Goal: Task Accomplishment & Management: Manage account settings

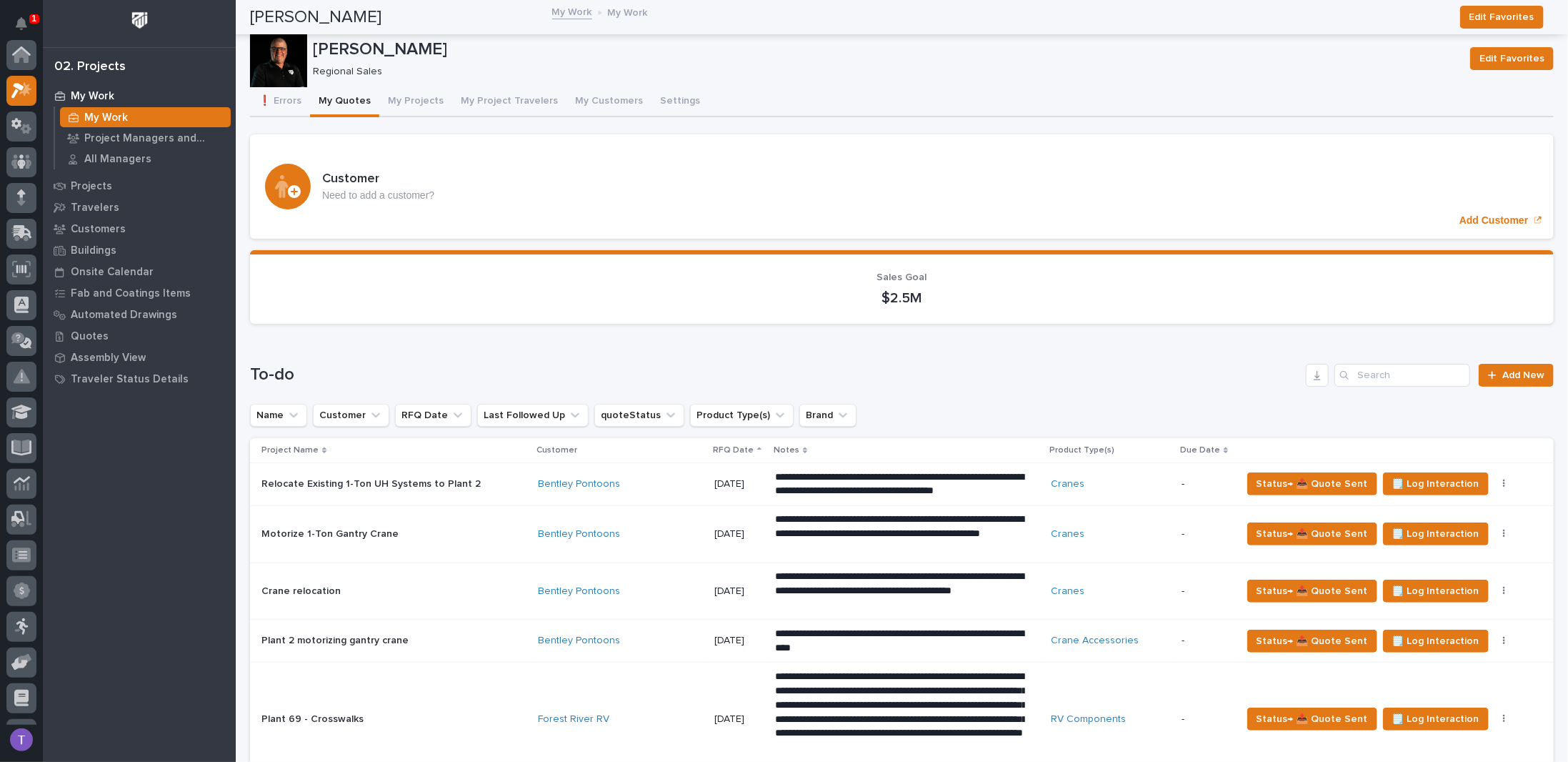
scroll to position [36, 0]
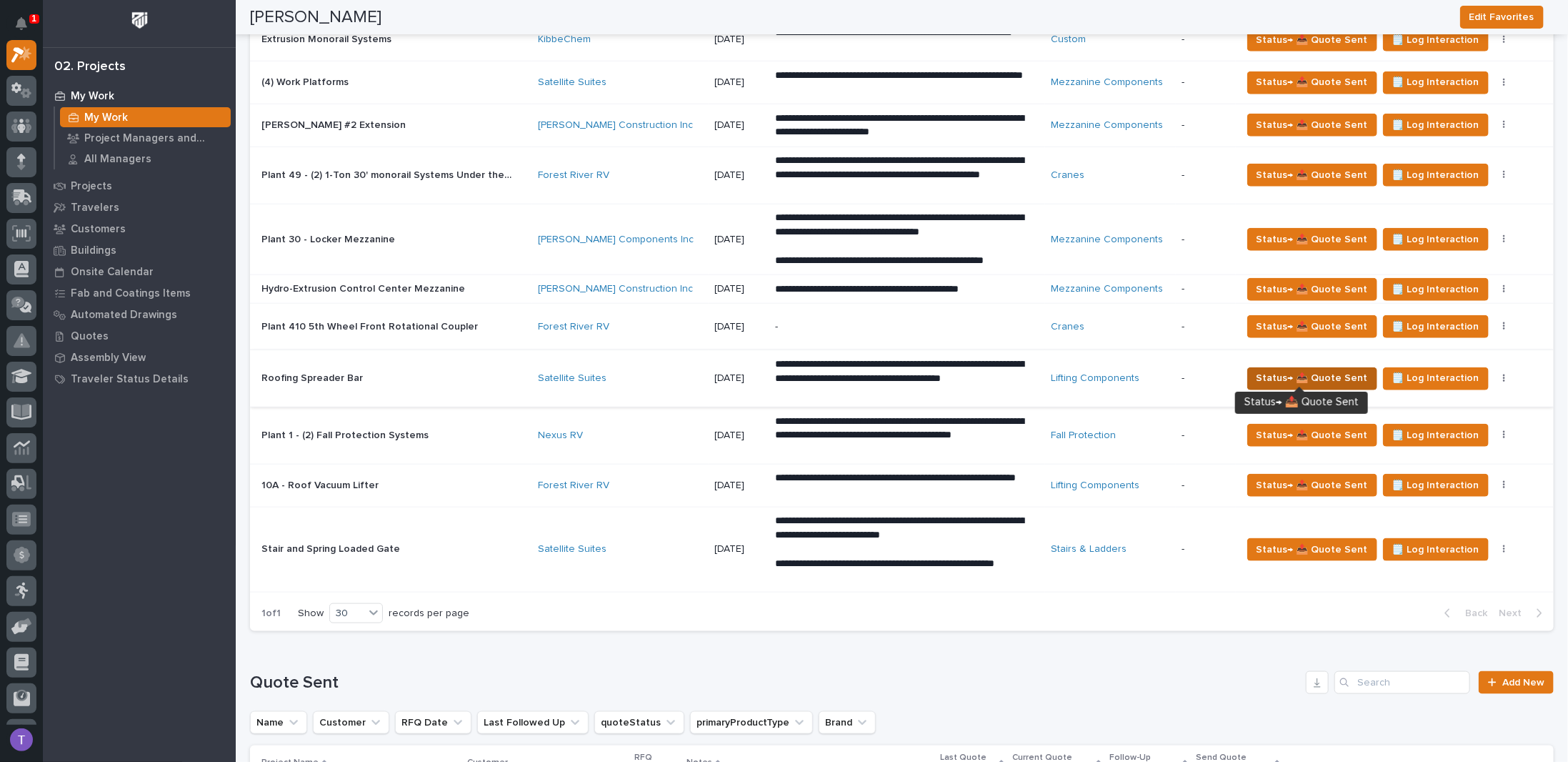
click at [1304, 370] on span "Status→ 📤 Quote Sent" at bounding box center [1312, 378] width 111 height 17
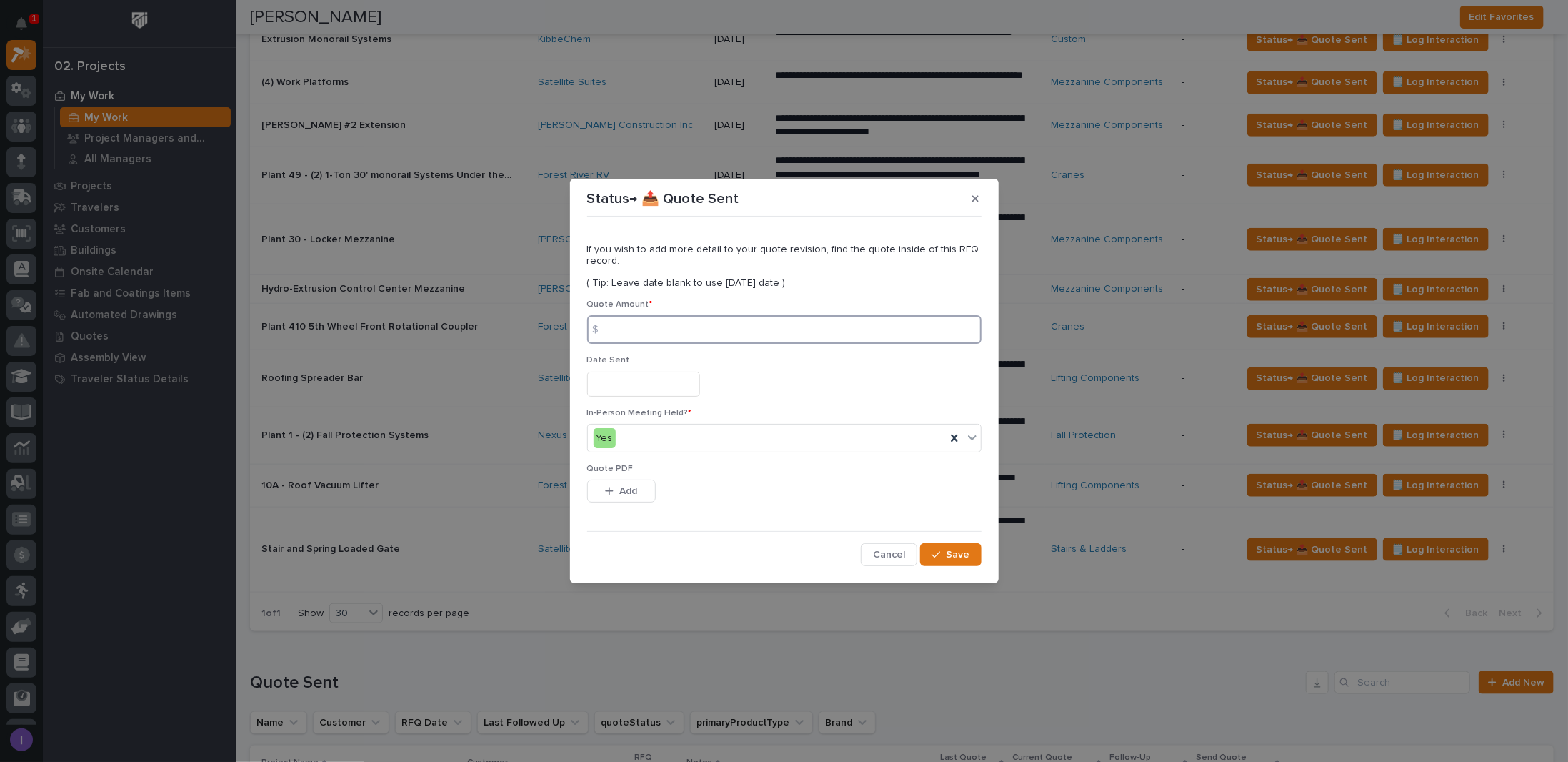
click at [639, 332] on input at bounding box center [784, 329] width 394 height 29
click at [629, 332] on input at bounding box center [784, 329] width 394 height 29
type input "5380"
click at [621, 384] on input "text" at bounding box center [643, 384] width 113 height 25
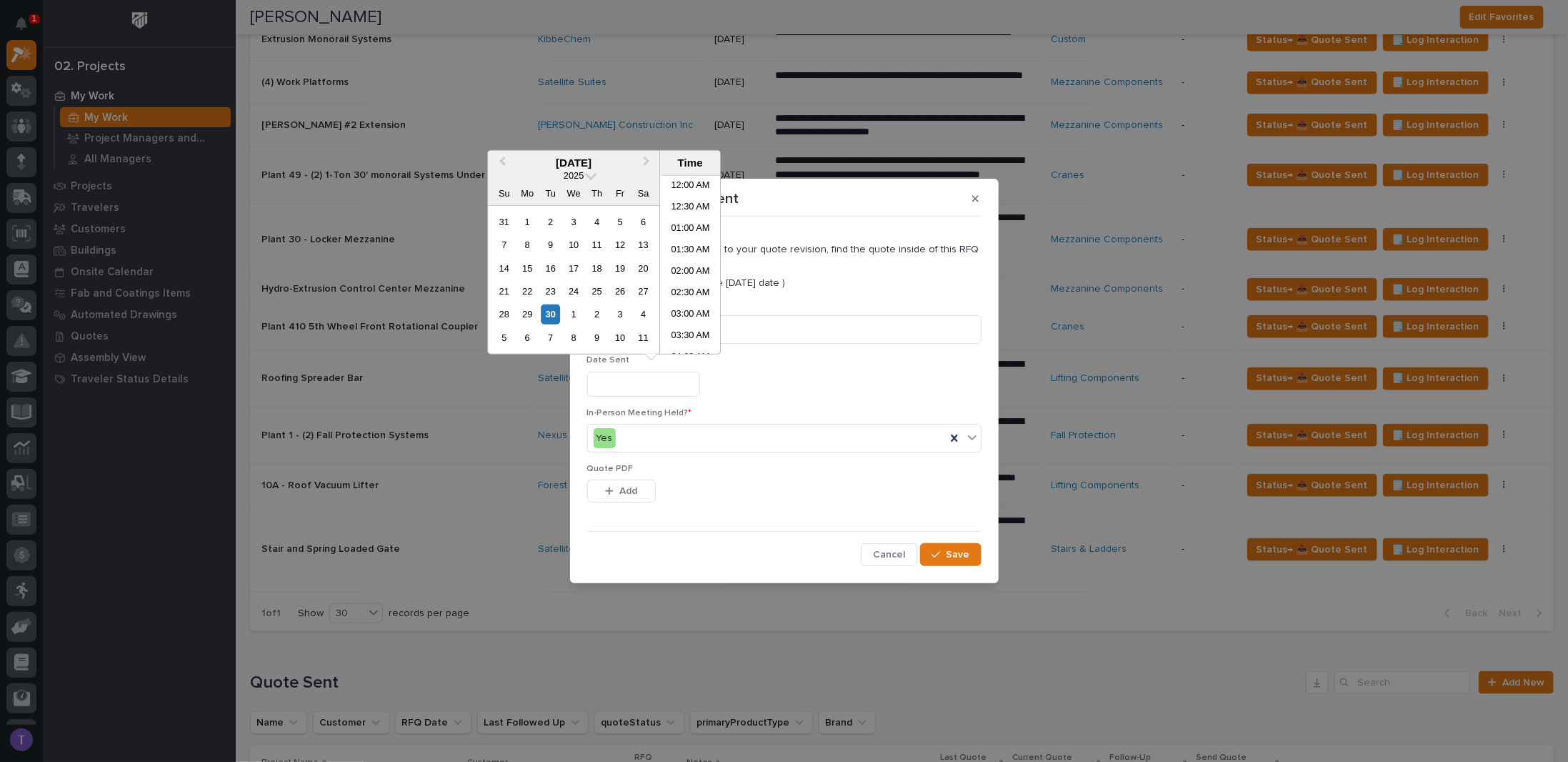
scroll to position [521, 0]
click at [548, 311] on div "30" at bounding box center [550, 314] width 19 height 19
type input "**********"
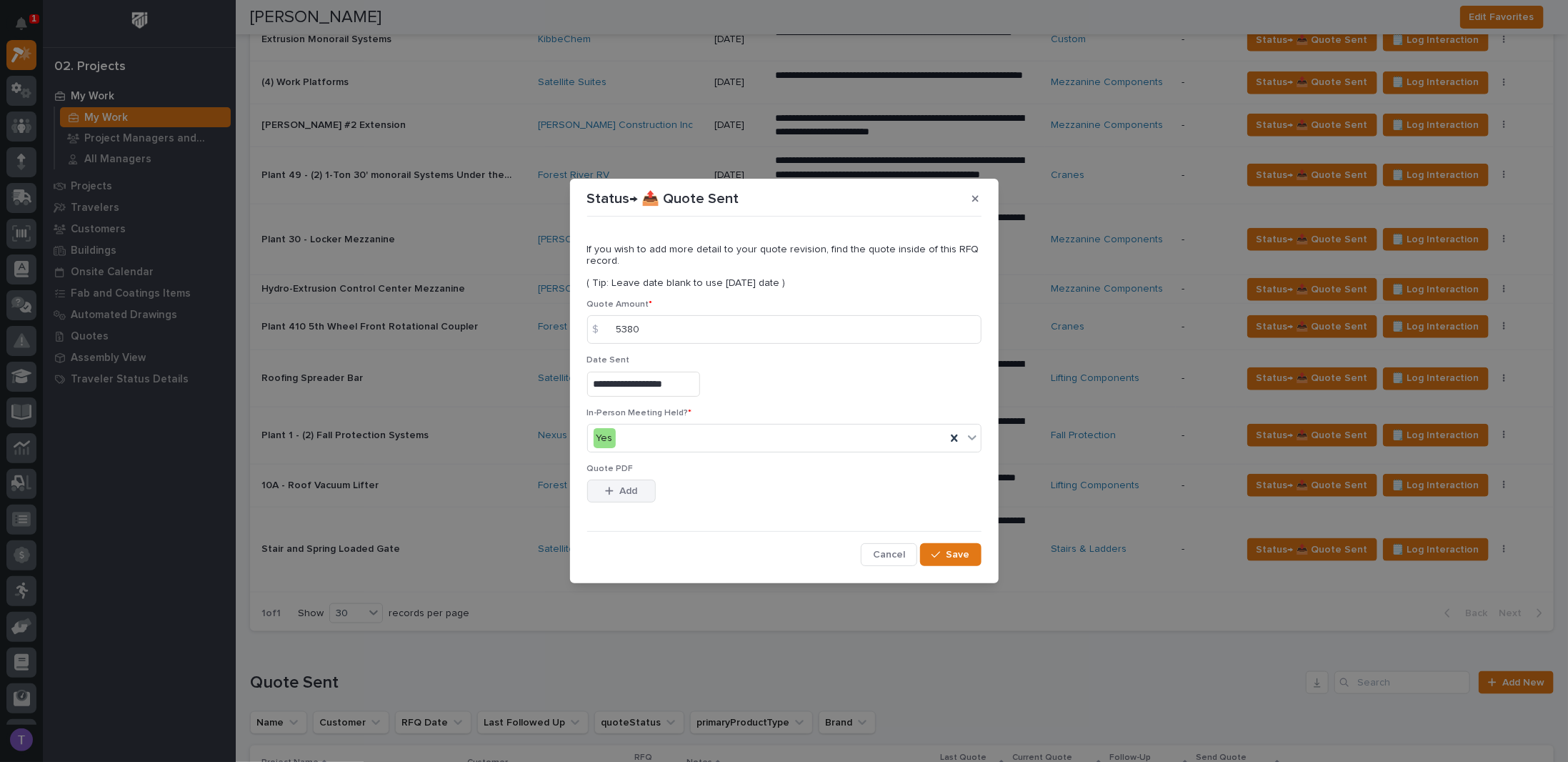
click at [624, 487] on span "Add" at bounding box center [628, 490] width 18 height 13
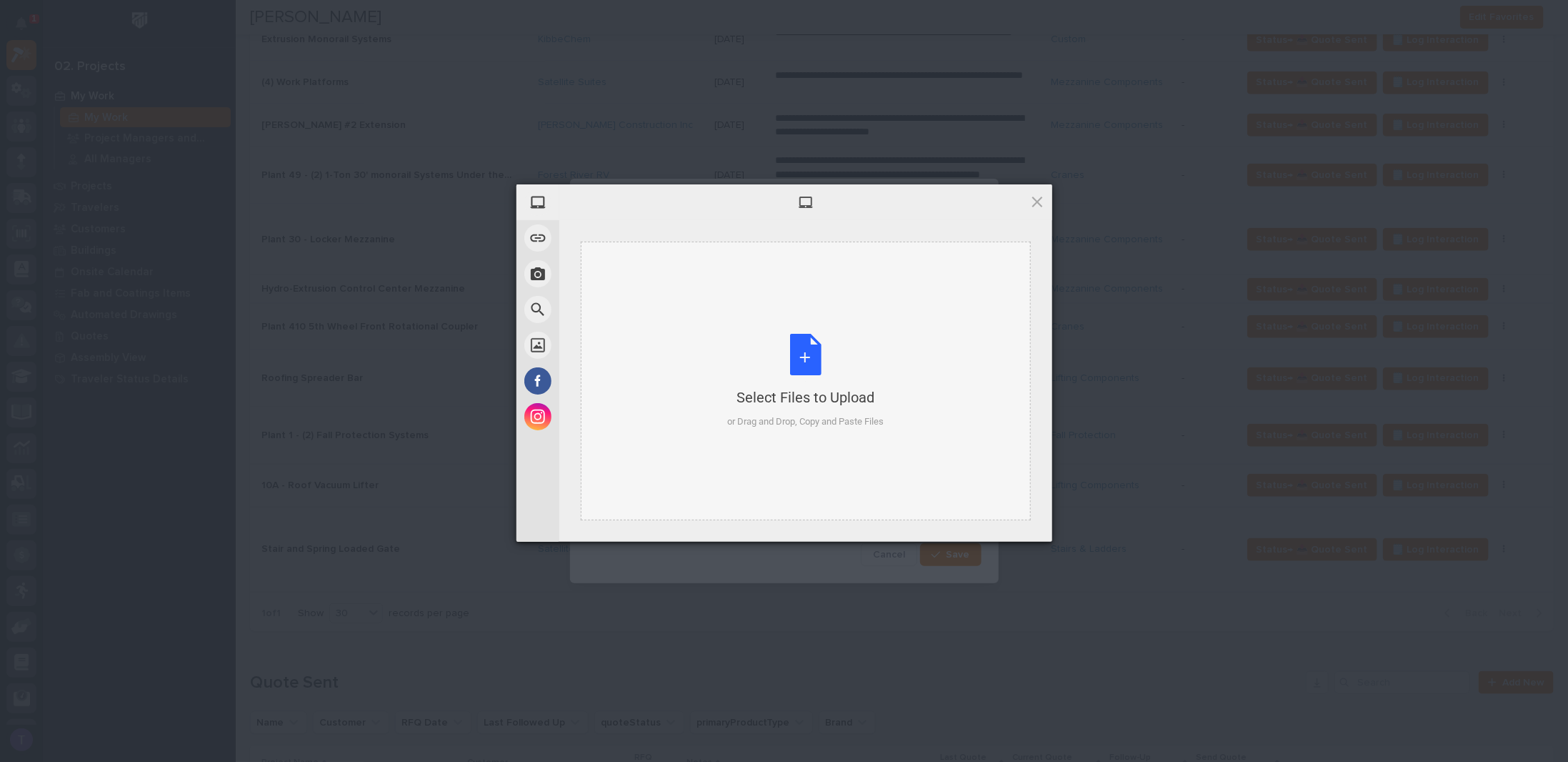
click at [799, 353] on div "Select Files to Upload or Drag and Drop, Copy and Paste Files" at bounding box center [805, 381] width 156 height 95
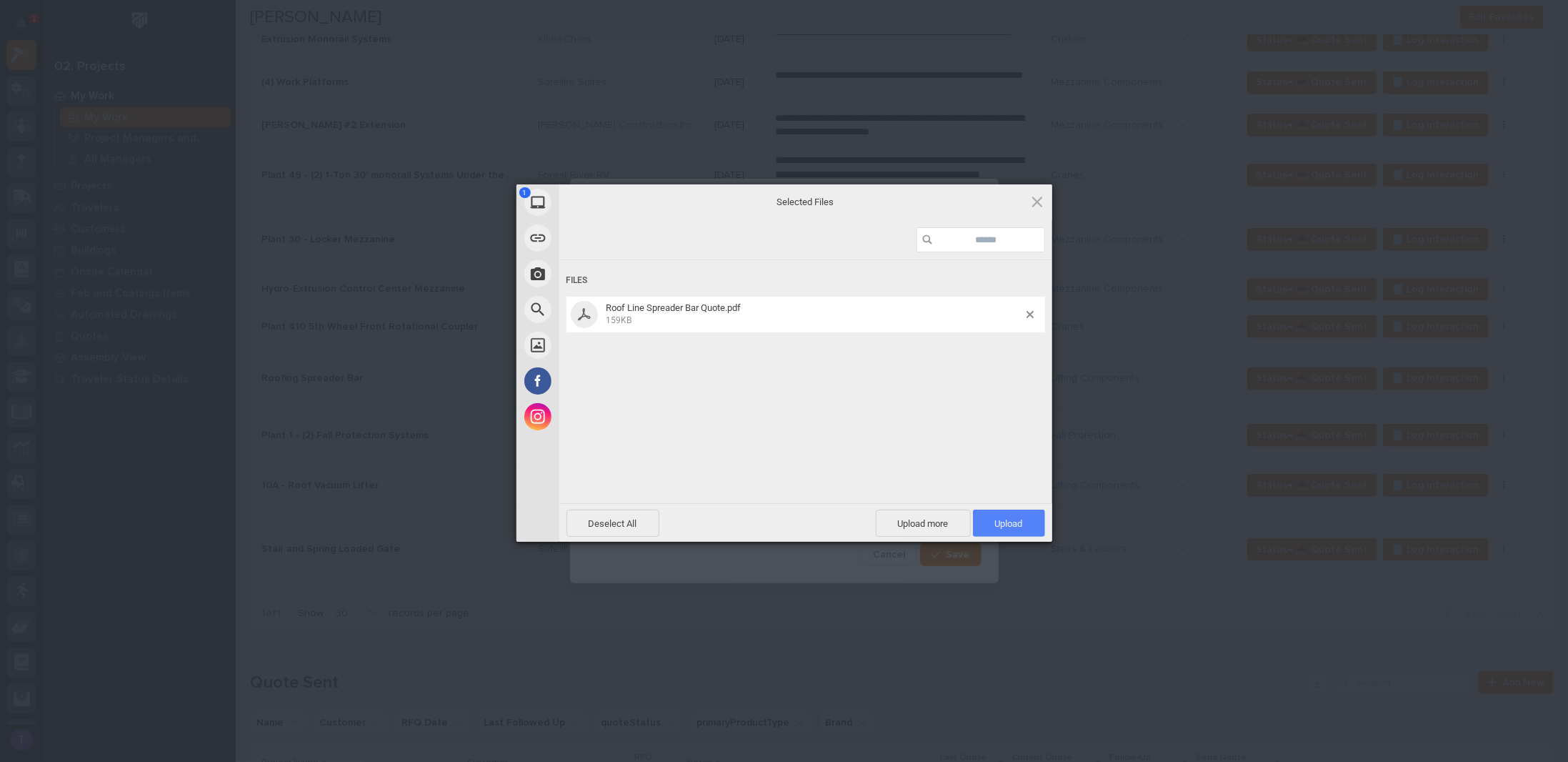
click at [1006, 518] on span "Upload 1" at bounding box center [1009, 524] width 28 height 11
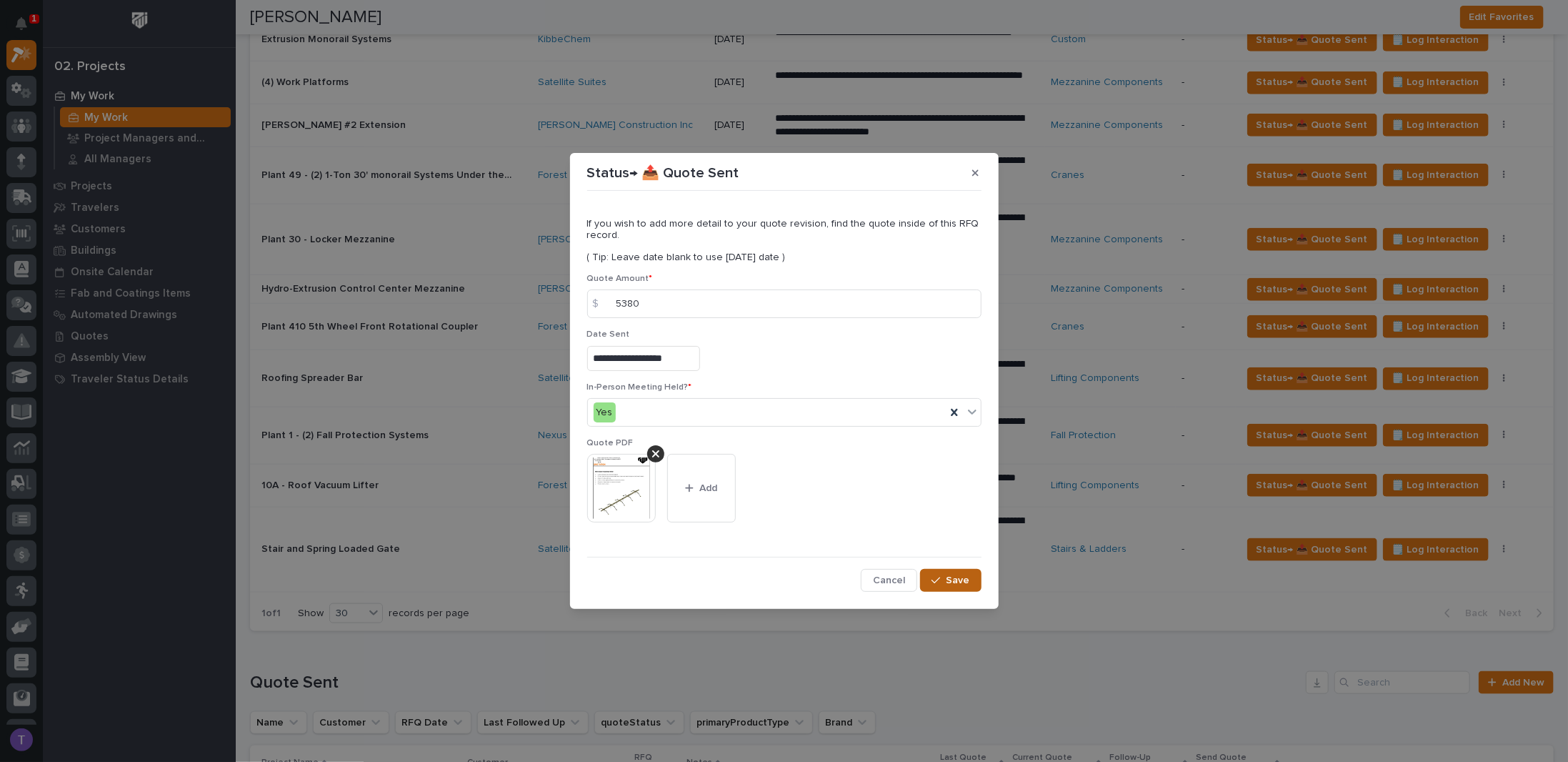
click at [953, 576] on span "Save" at bounding box center [958, 580] width 23 height 13
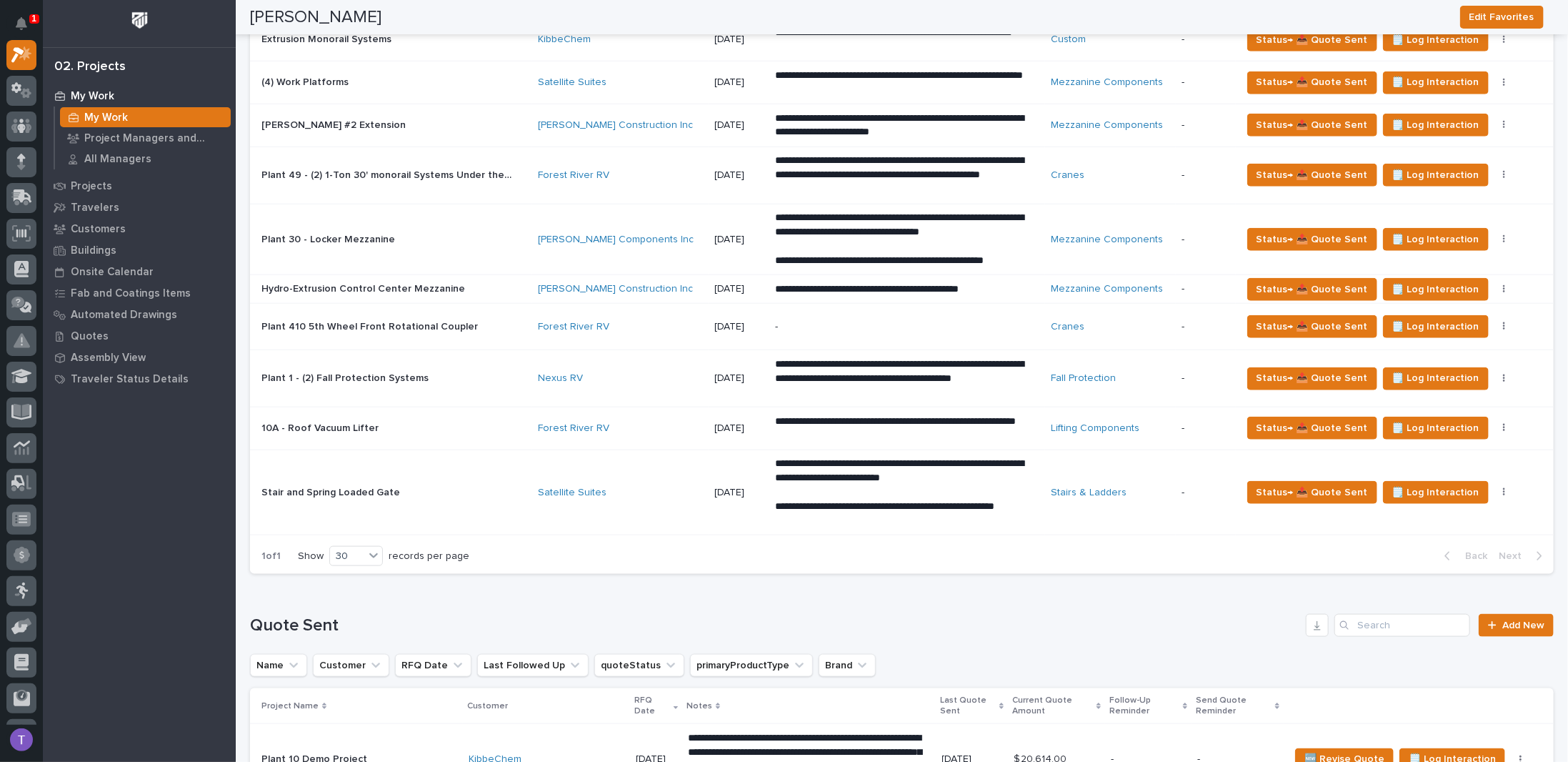
click at [501, 544] on div "1 of 1 Show 30 records per page Back Next" at bounding box center [902, 556] width 1304 height 36
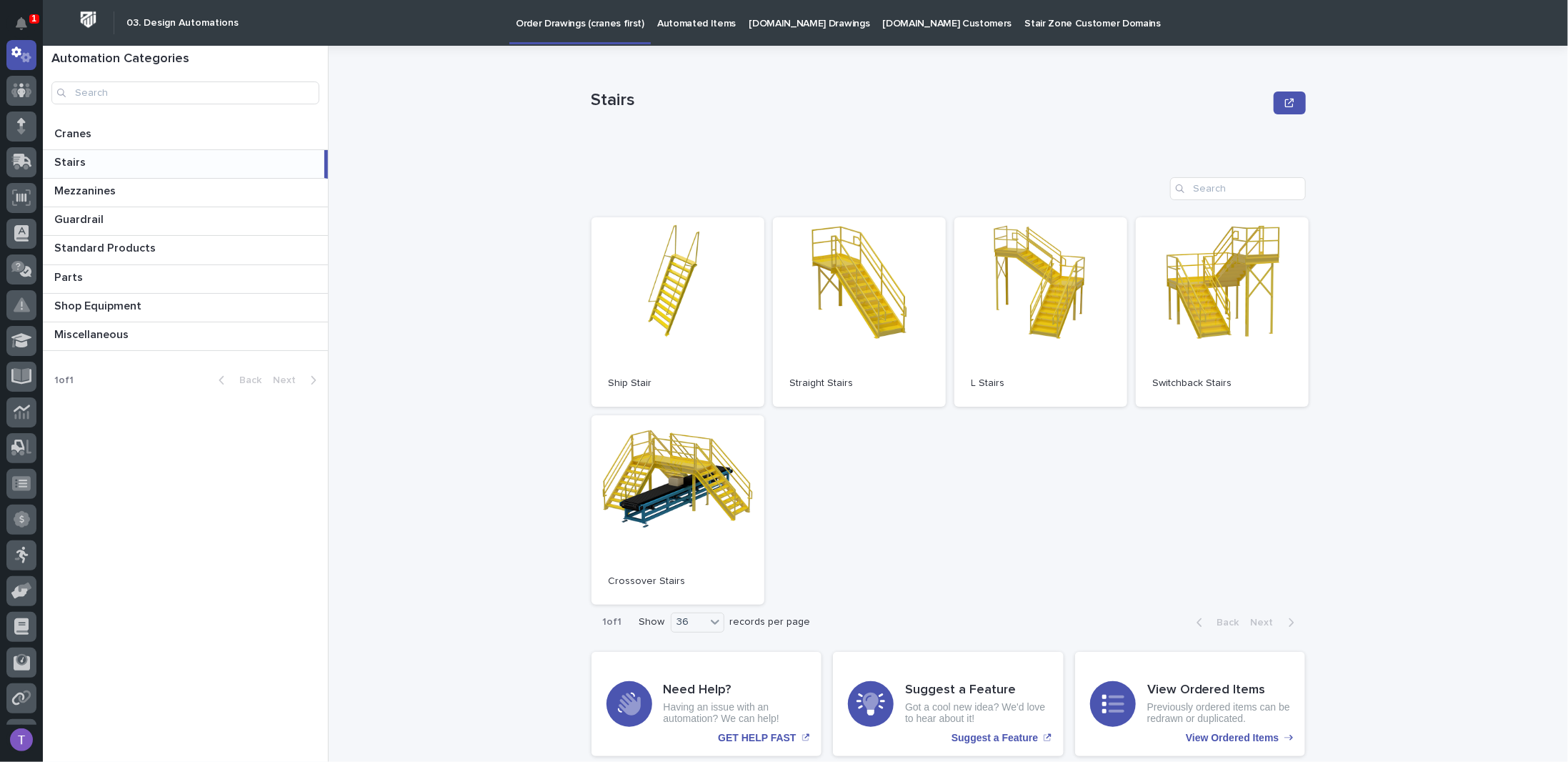
click at [71, 160] on p "Stairs" at bounding box center [71, 161] width 34 height 16
click at [848, 285] on link "Open" at bounding box center [860, 312] width 173 height 190
